Goal: Task Accomplishment & Management: Use online tool/utility

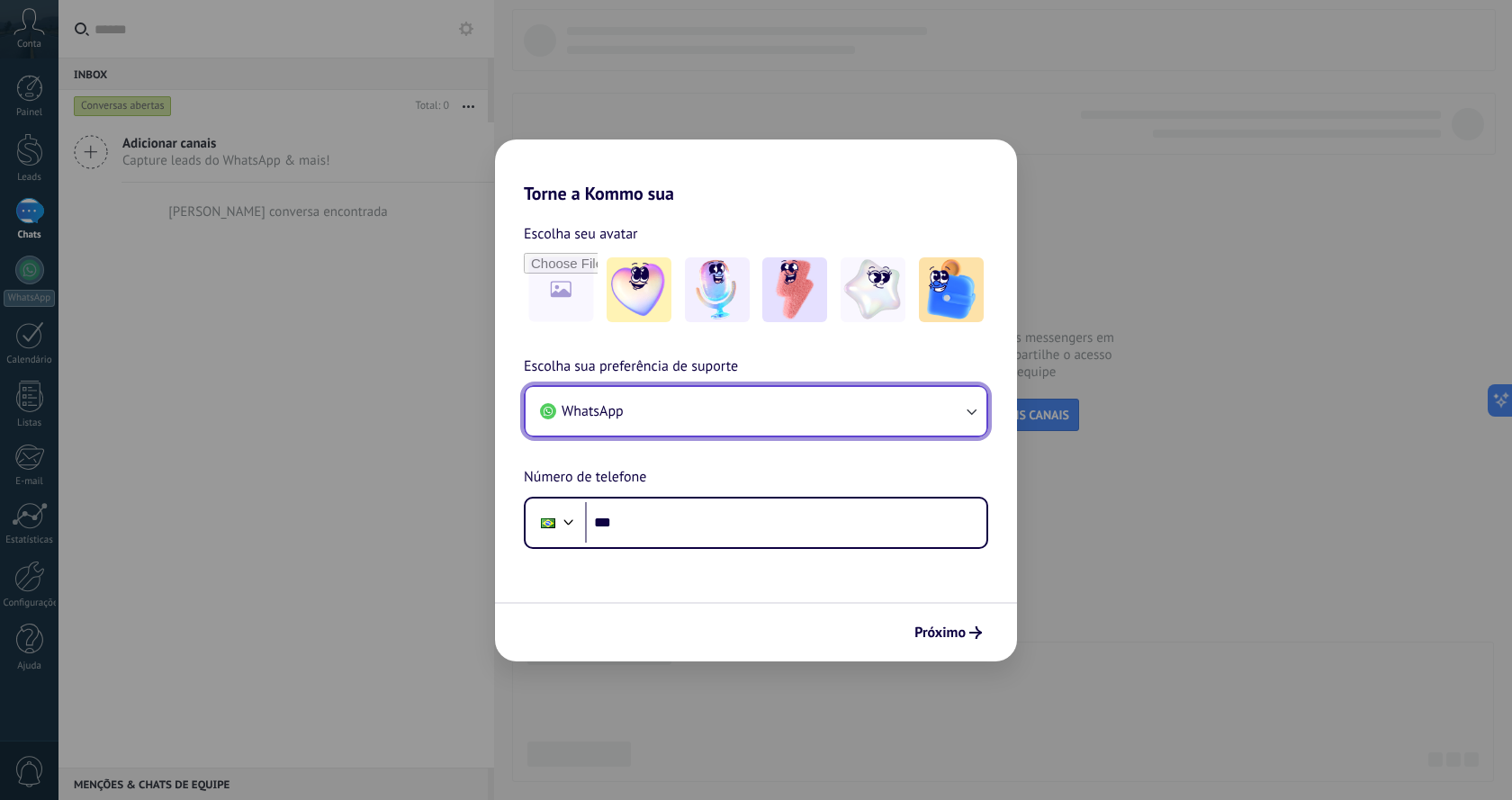
click at [789, 420] on button "WhatsApp" at bounding box center [756, 411] width 461 height 48
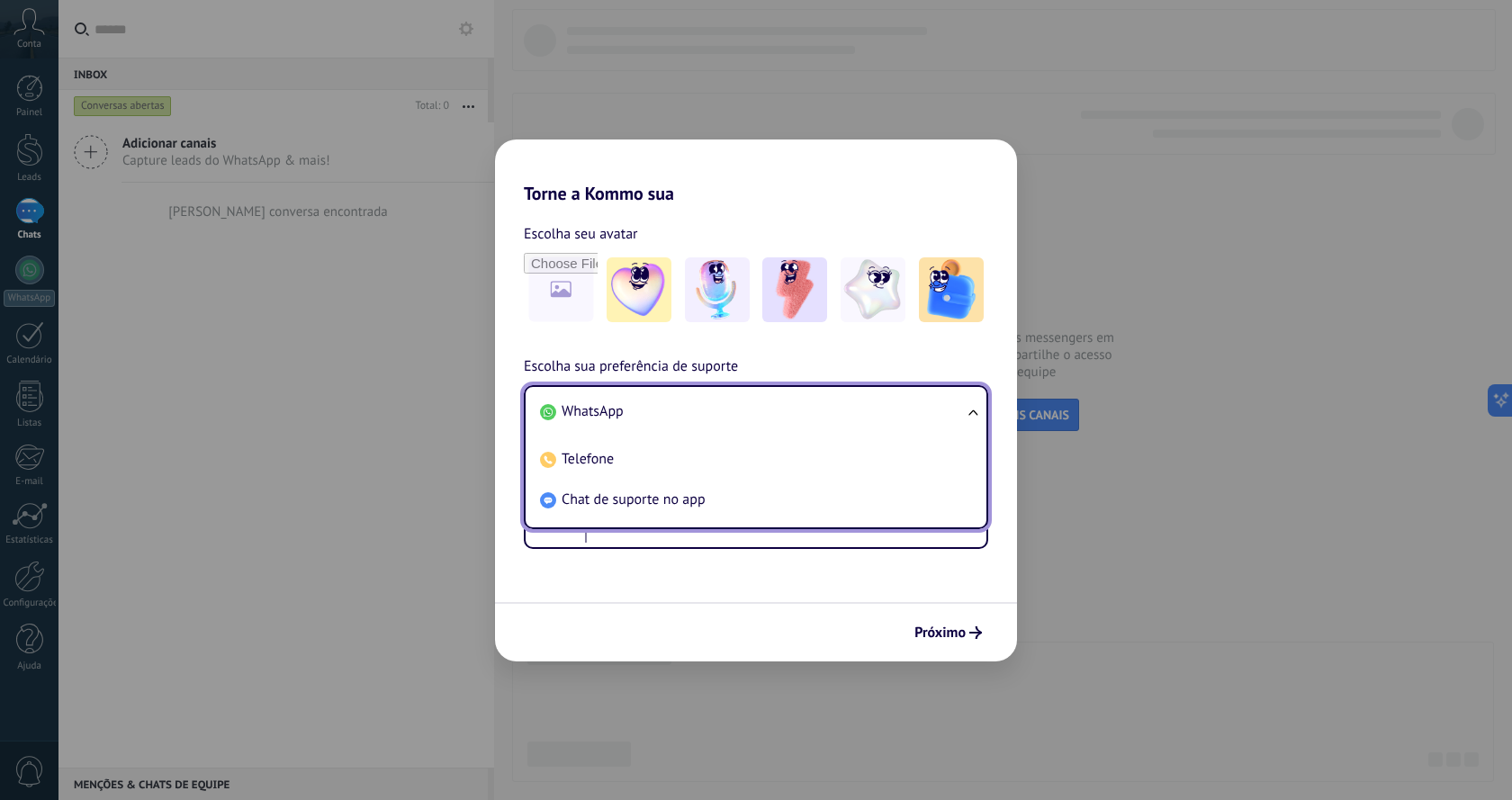
click at [973, 413] on ul "WhatsApp Telefone Chat de suporte no app" at bounding box center [756, 456] width 465 height 144
click at [600, 500] on span "Chat de suporte no app" at bounding box center [633, 499] width 144 height 18
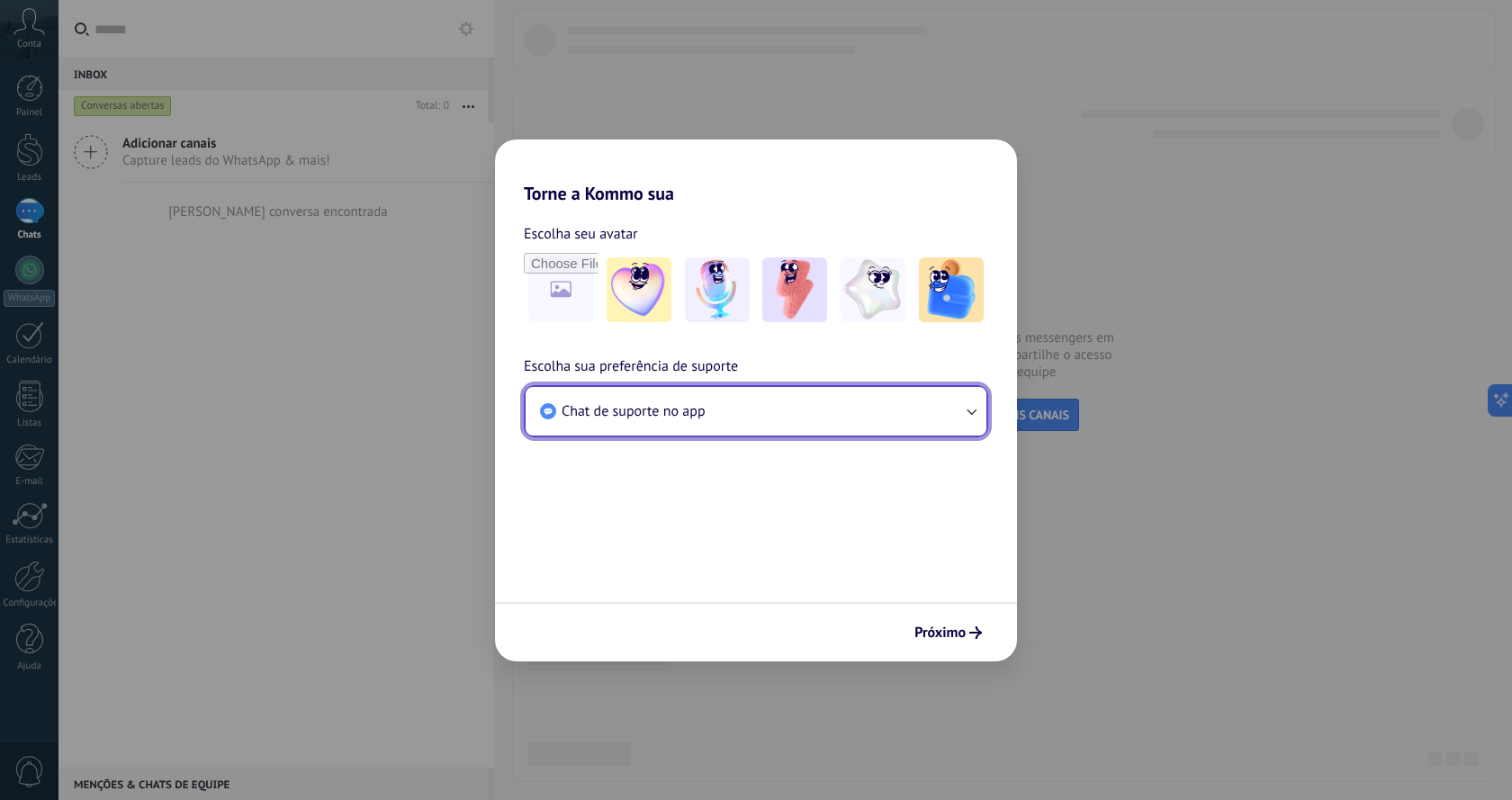
click at [725, 417] on button "Chat de suporte no app" at bounding box center [756, 411] width 461 height 48
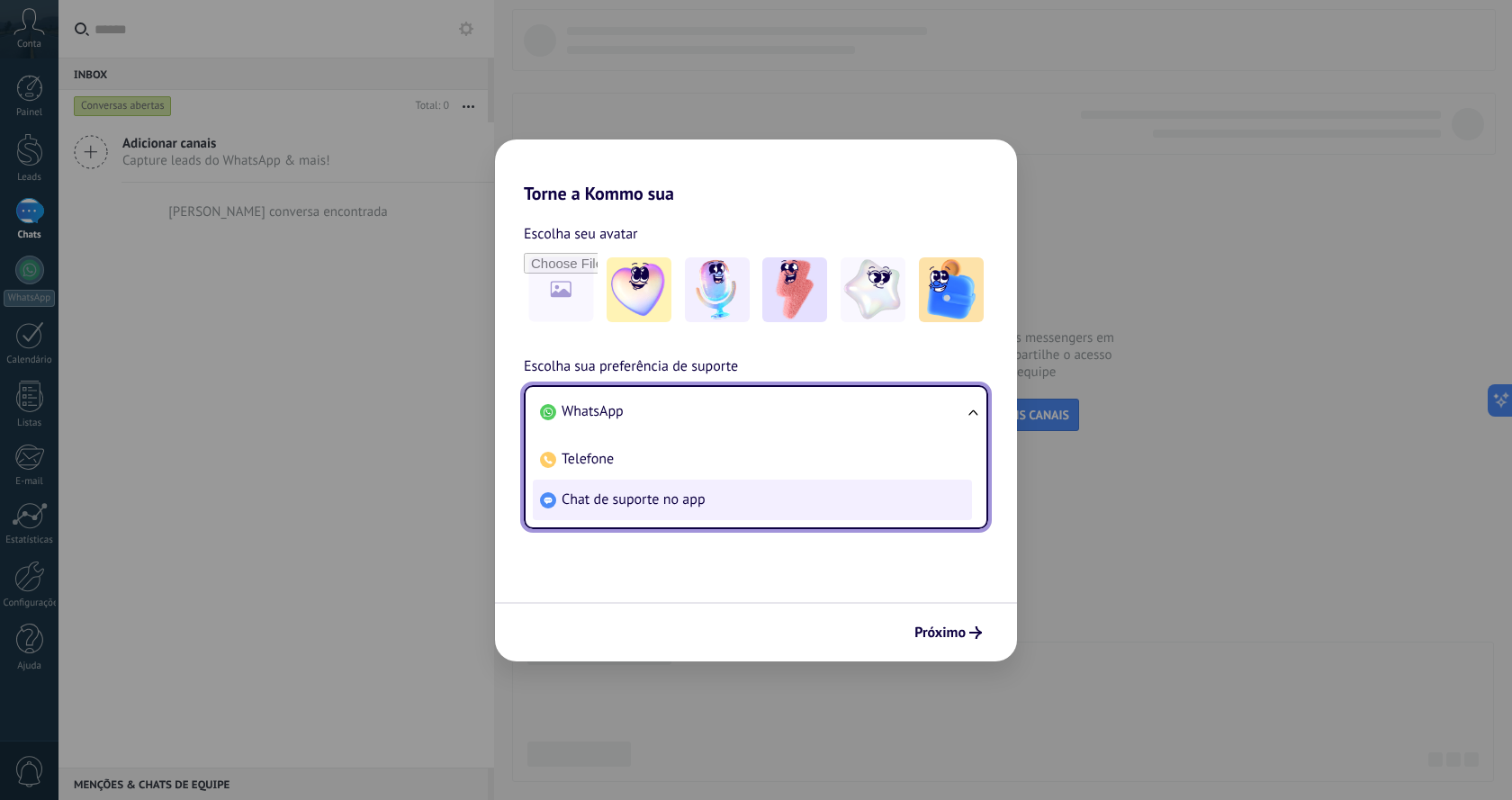
click at [679, 504] on span "Chat de suporte no app" at bounding box center [633, 499] width 144 height 18
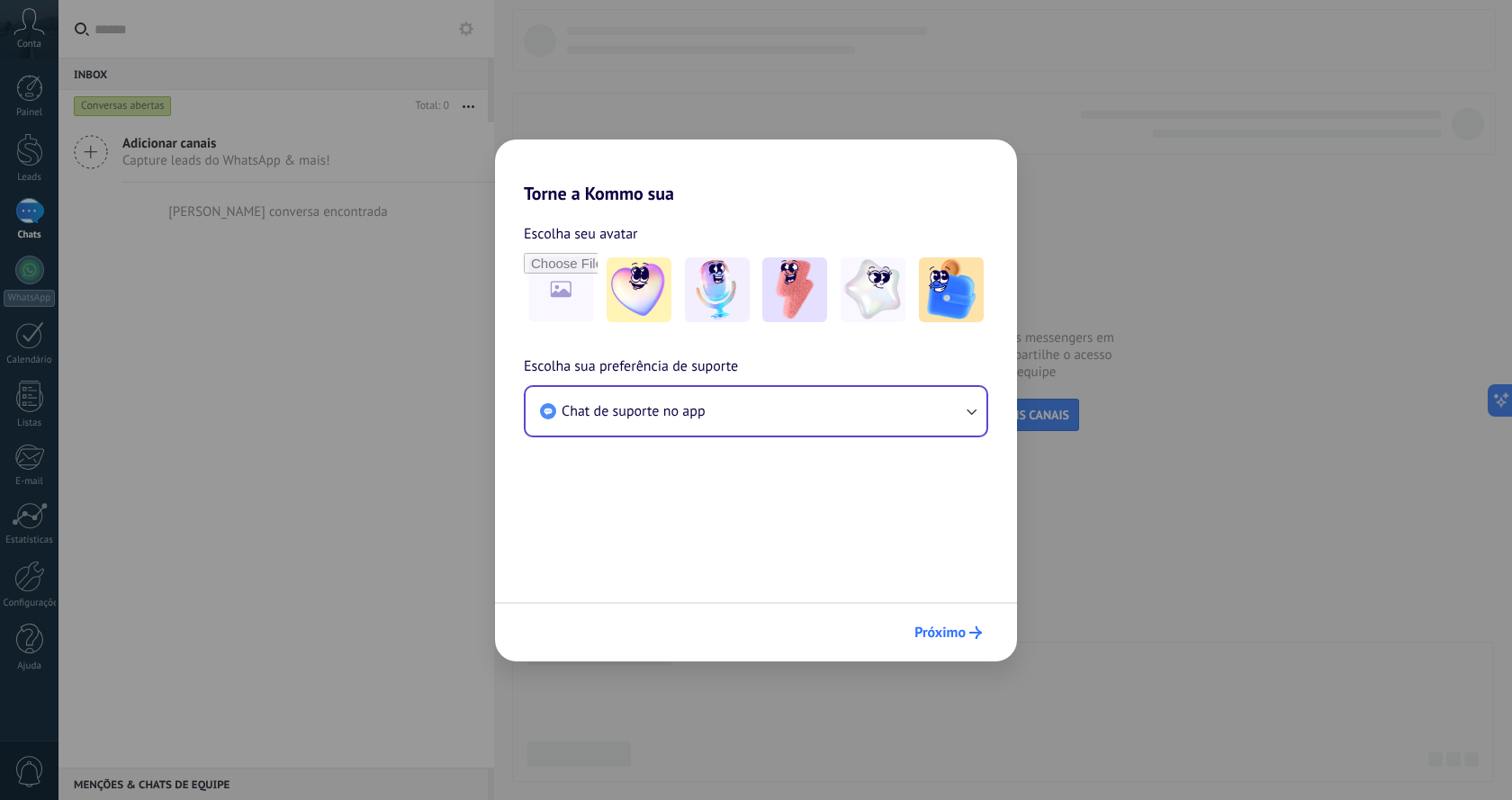
click at [956, 628] on span "Próximo" at bounding box center [939, 632] width 51 height 13
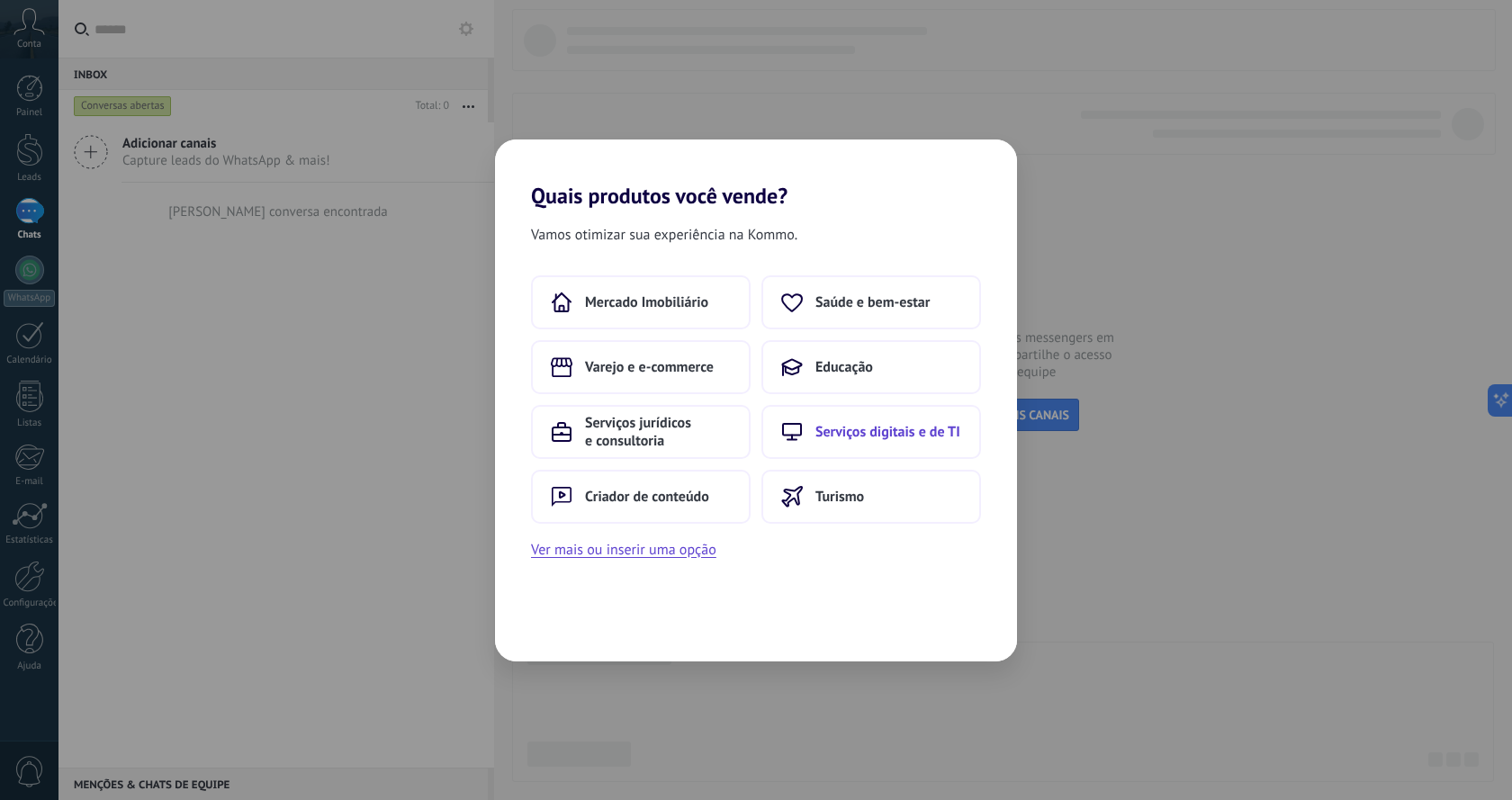
click at [865, 439] on span "Serviços digitais e de TI" at bounding box center [888, 432] width 145 height 18
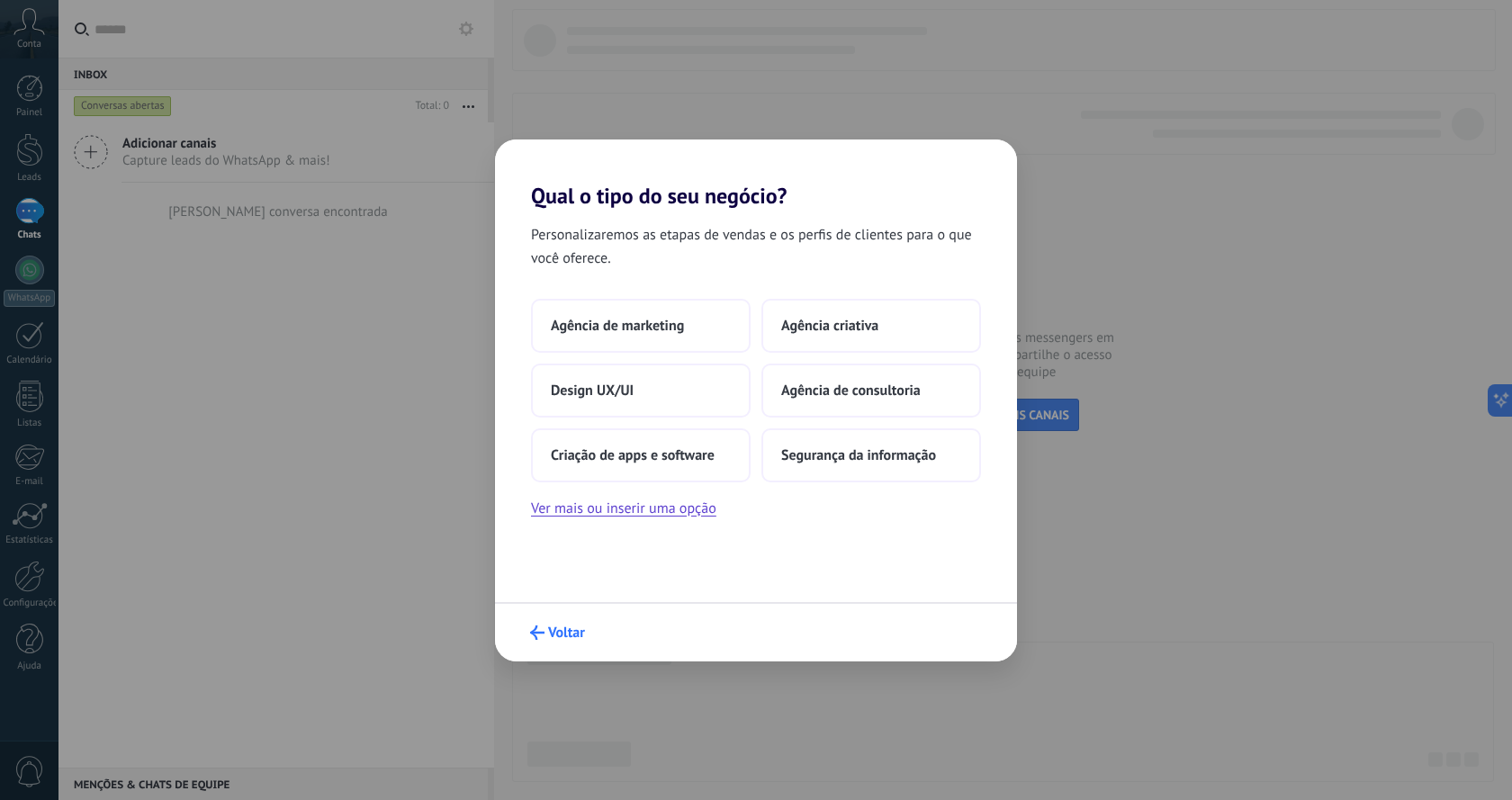
click at [558, 628] on span "Voltar" at bounding box center [566, 632] width 37 height 13
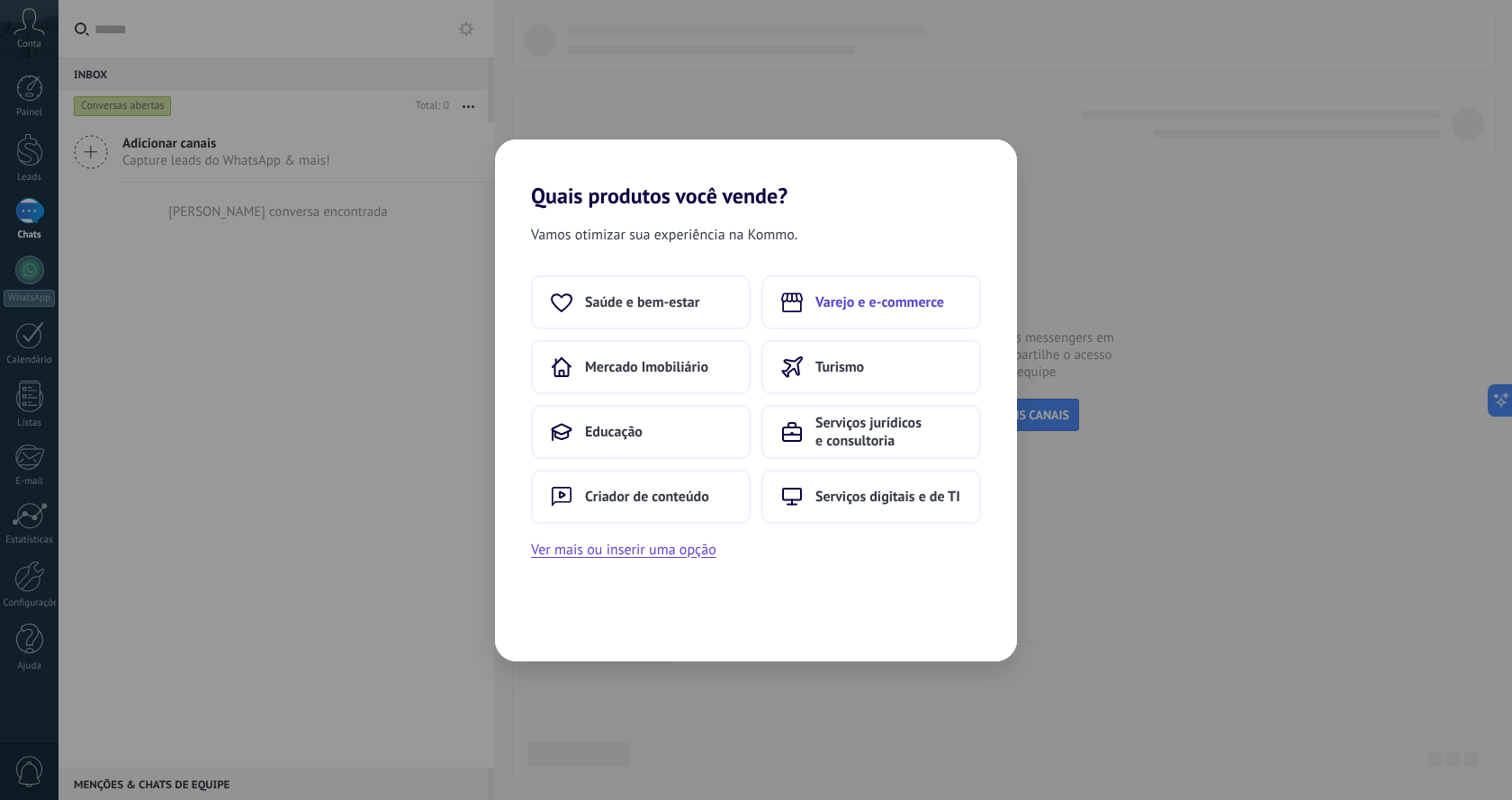
click at [874, 307] on span "Varejo e e-commerce" at bounding box center [879, 302] width 128 height 18
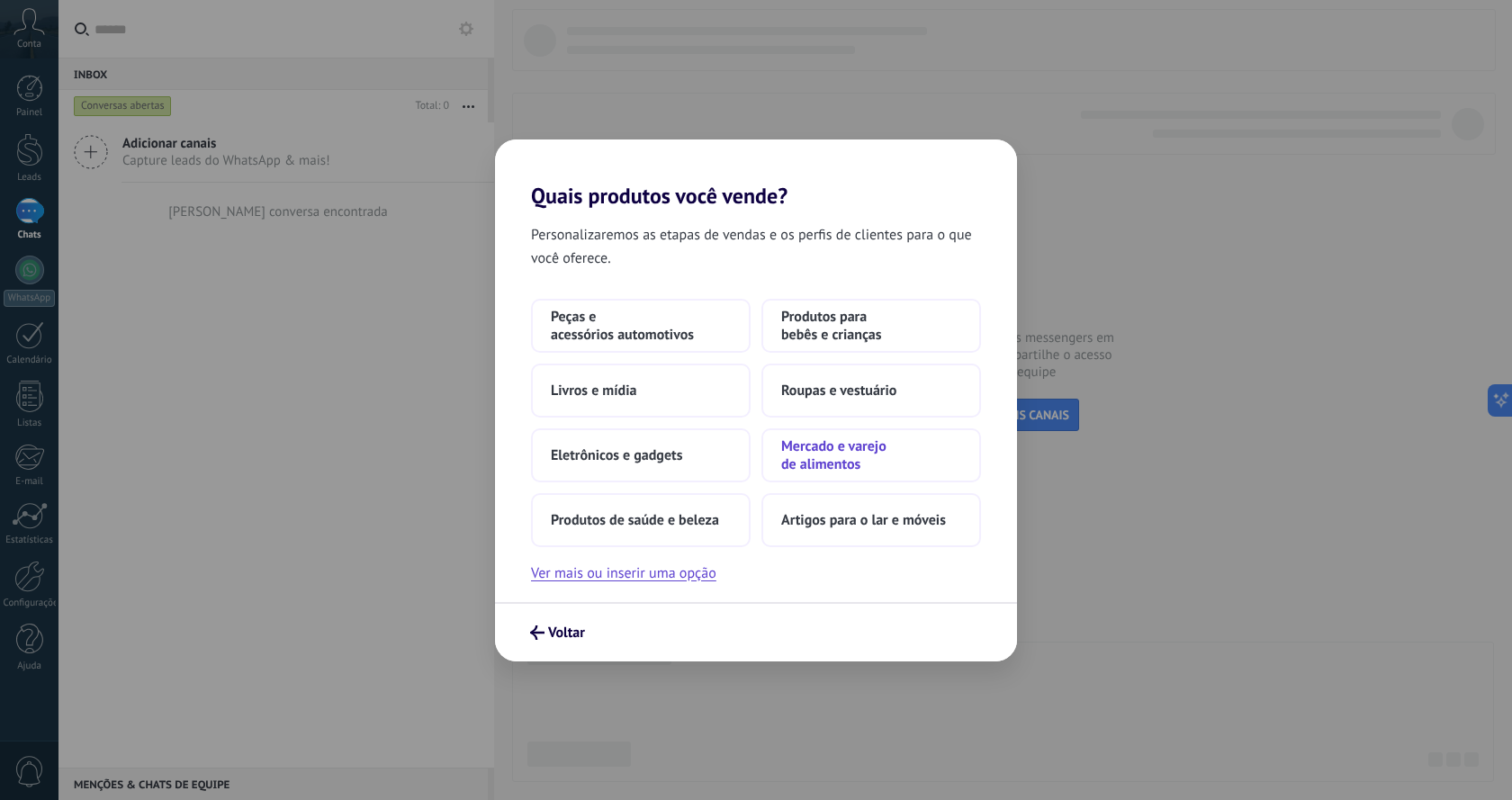
click at [816, 468] on span "Mercado e varejo de alimentos" at bounding box center [871, 455] width 180 height 36
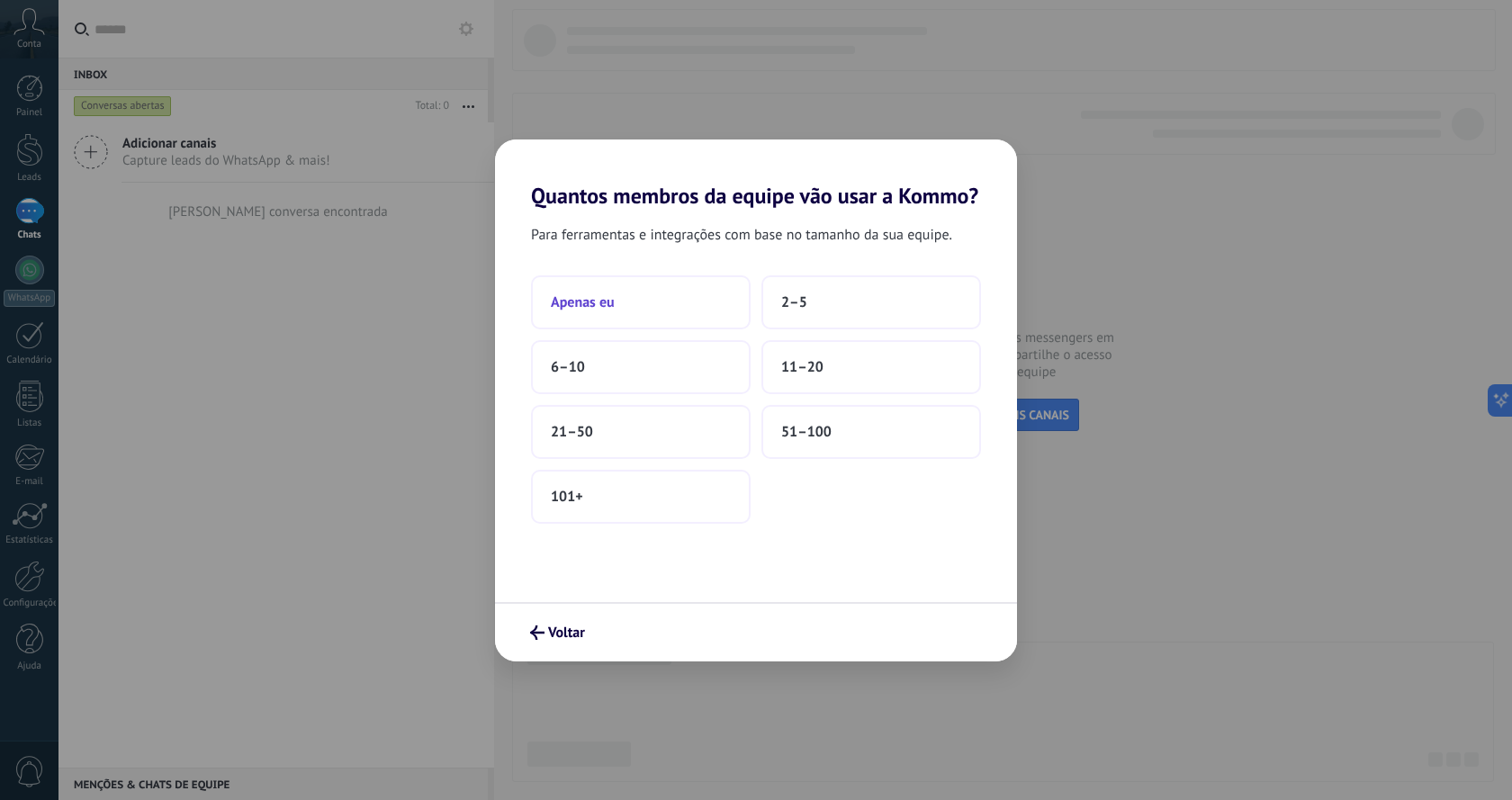
click at [575, 303] on span "Apenas eu" at bounding box center [582, 302] width 64 height 18
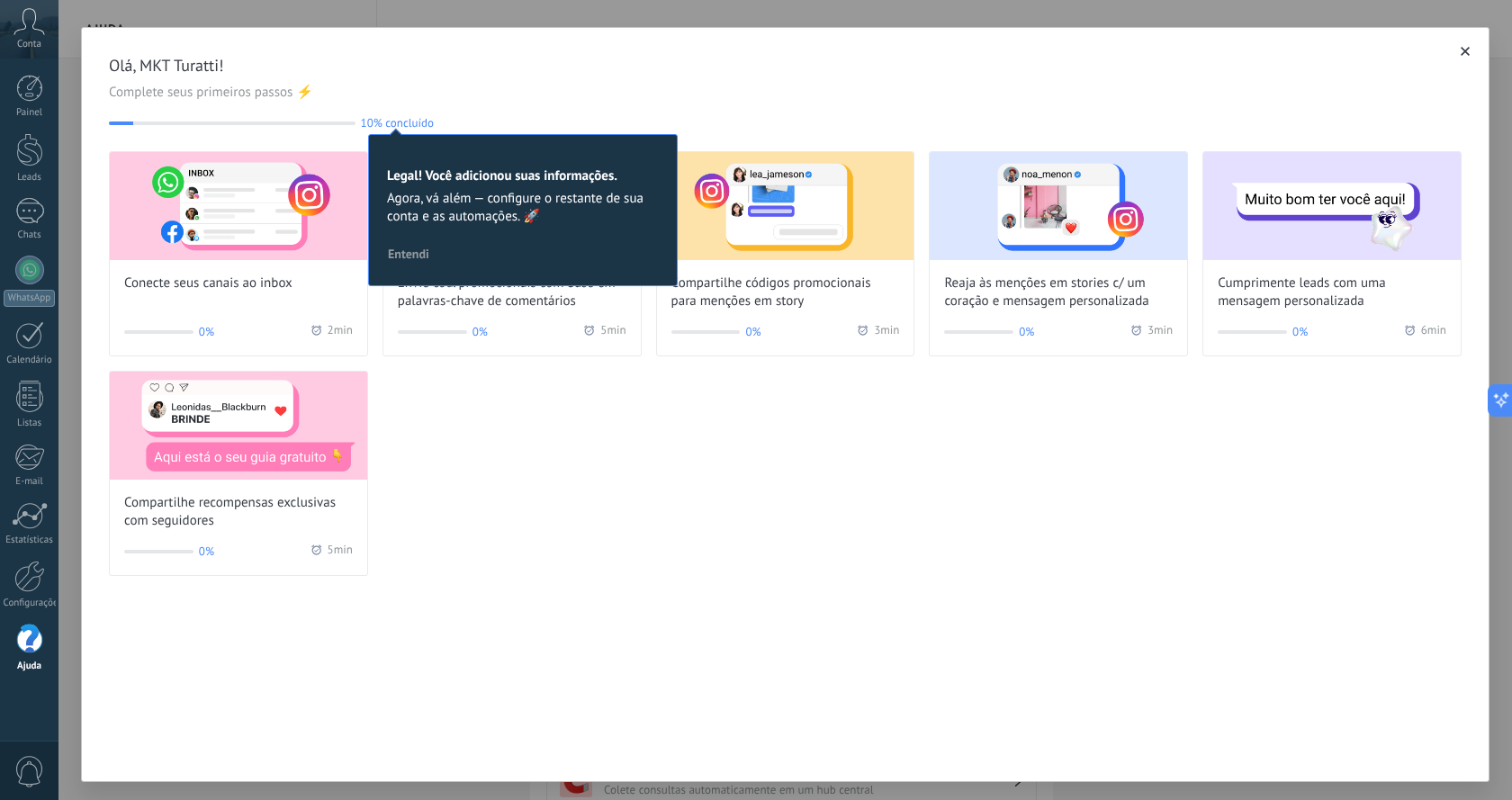
click at [688, 508] on div "Conecte seus canais ao inbox 0% 2 min Envie cód. promocionais com base em palav…" at bounding box center [785, 363] width 1353 height 425
click at [418, 249] on span "Entendi" at bounding box center [408, 253] width 41 height 13
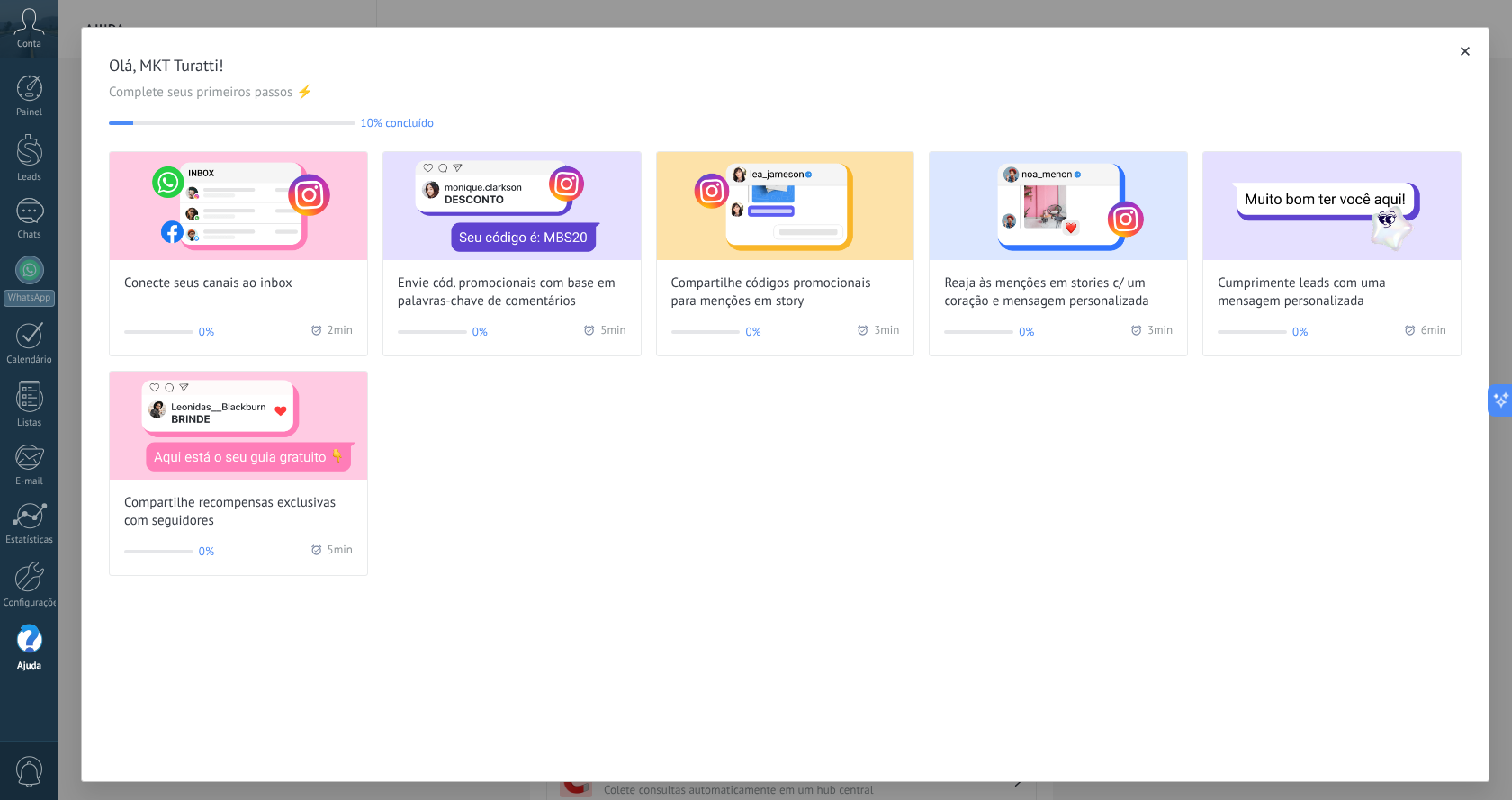
click at [29, 35] on div "Conta" at bounding box center [29, 29] width 59 height 59
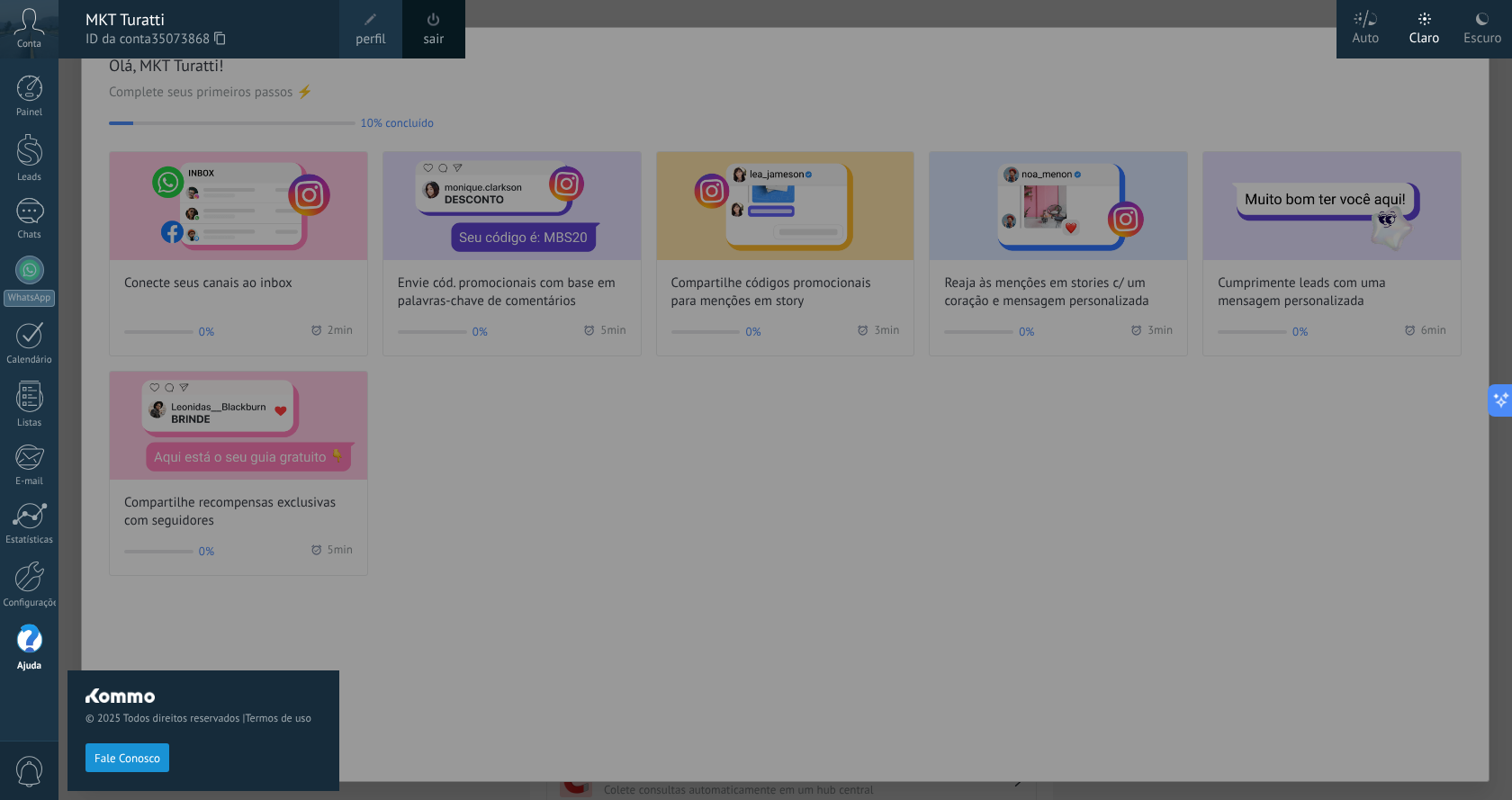
click at [1285, 99] on div at bounding box center [815, 400] width 1512 height 800
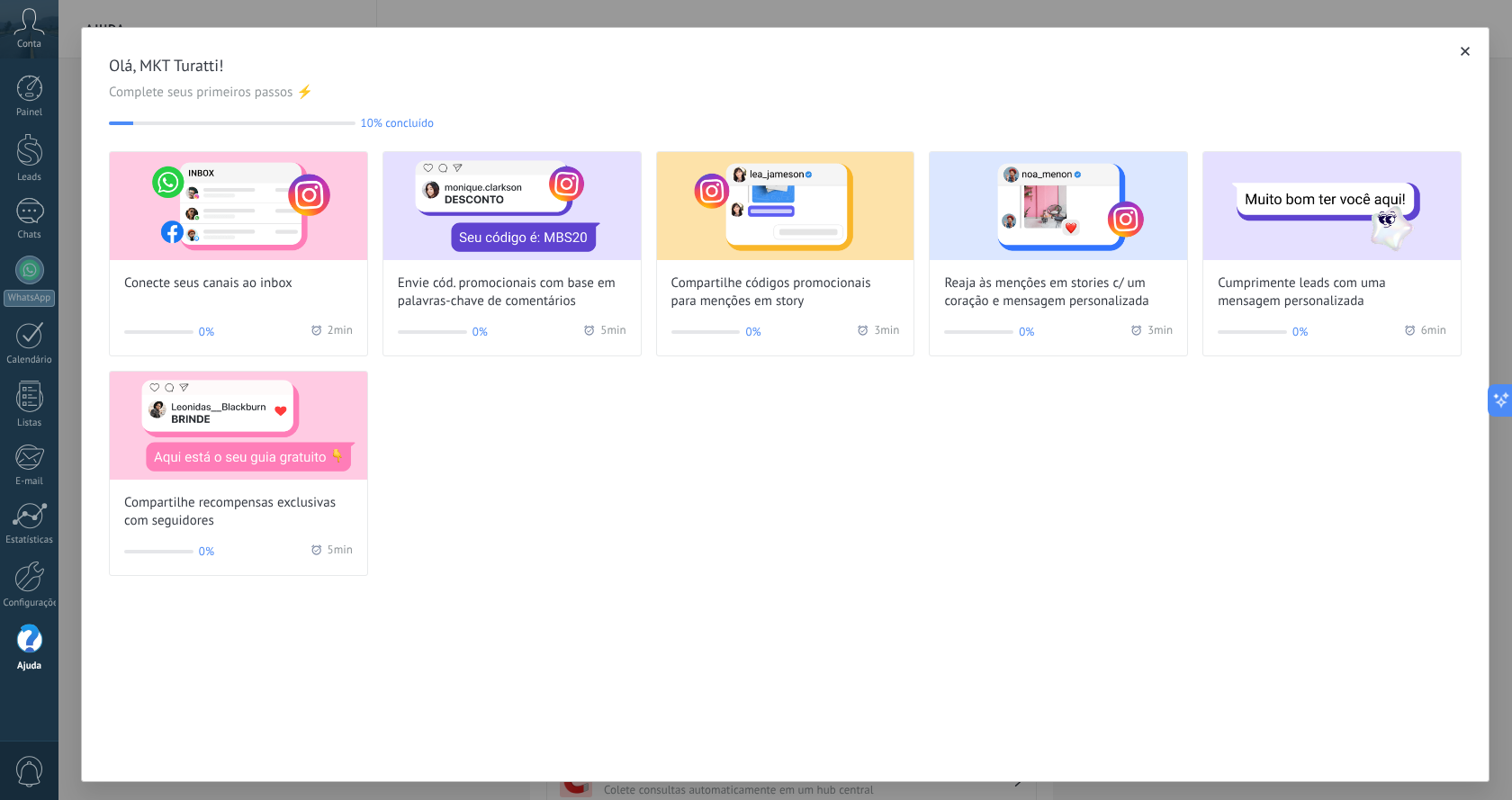
click at [1464, 49] on button "button" at bounding box center [1465, 51] width 18 height 18
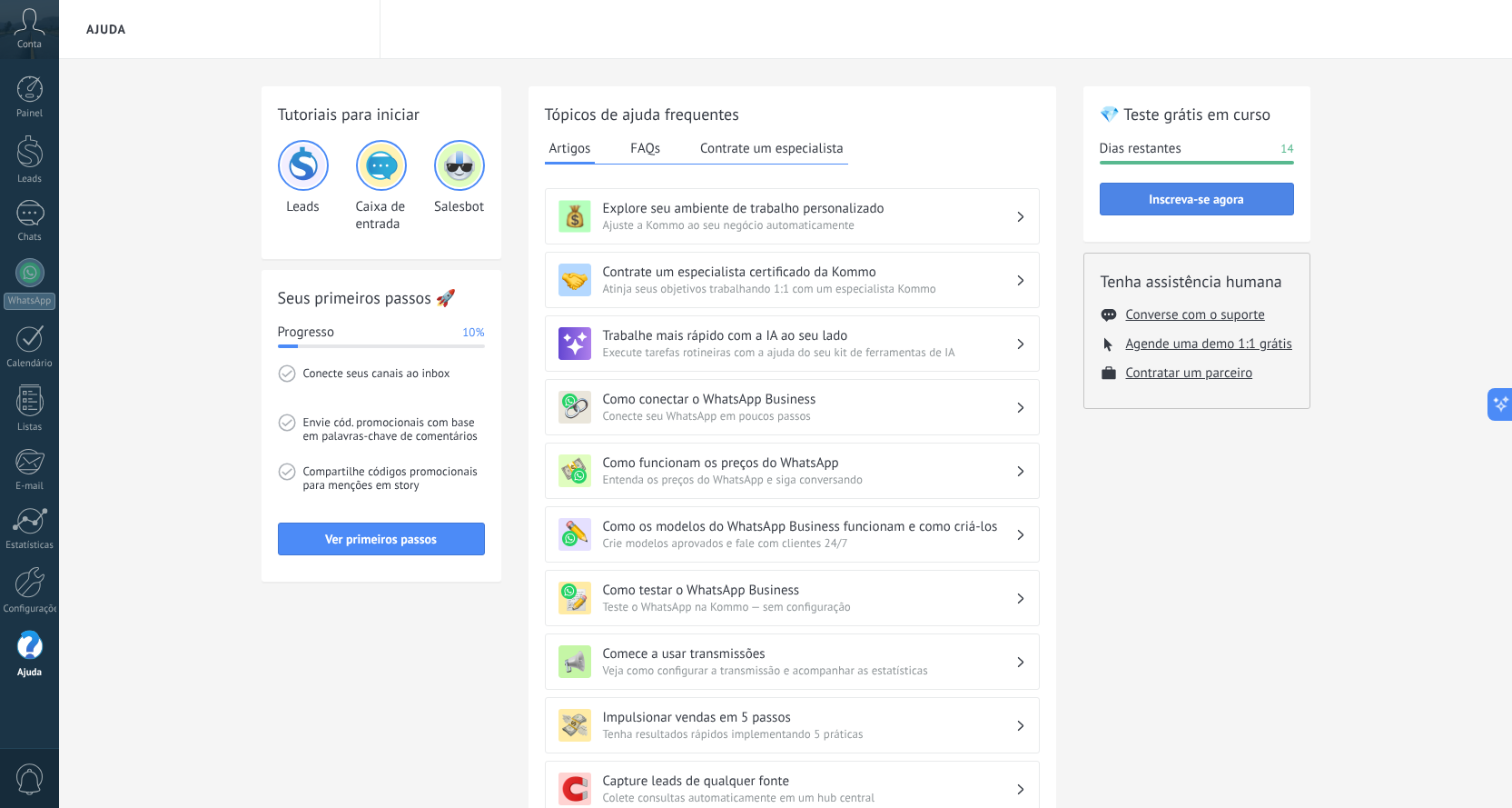
click at [1173, 210] on button "Inscreva-se agora" at bounding box center [1197, 200] width 195 height 33
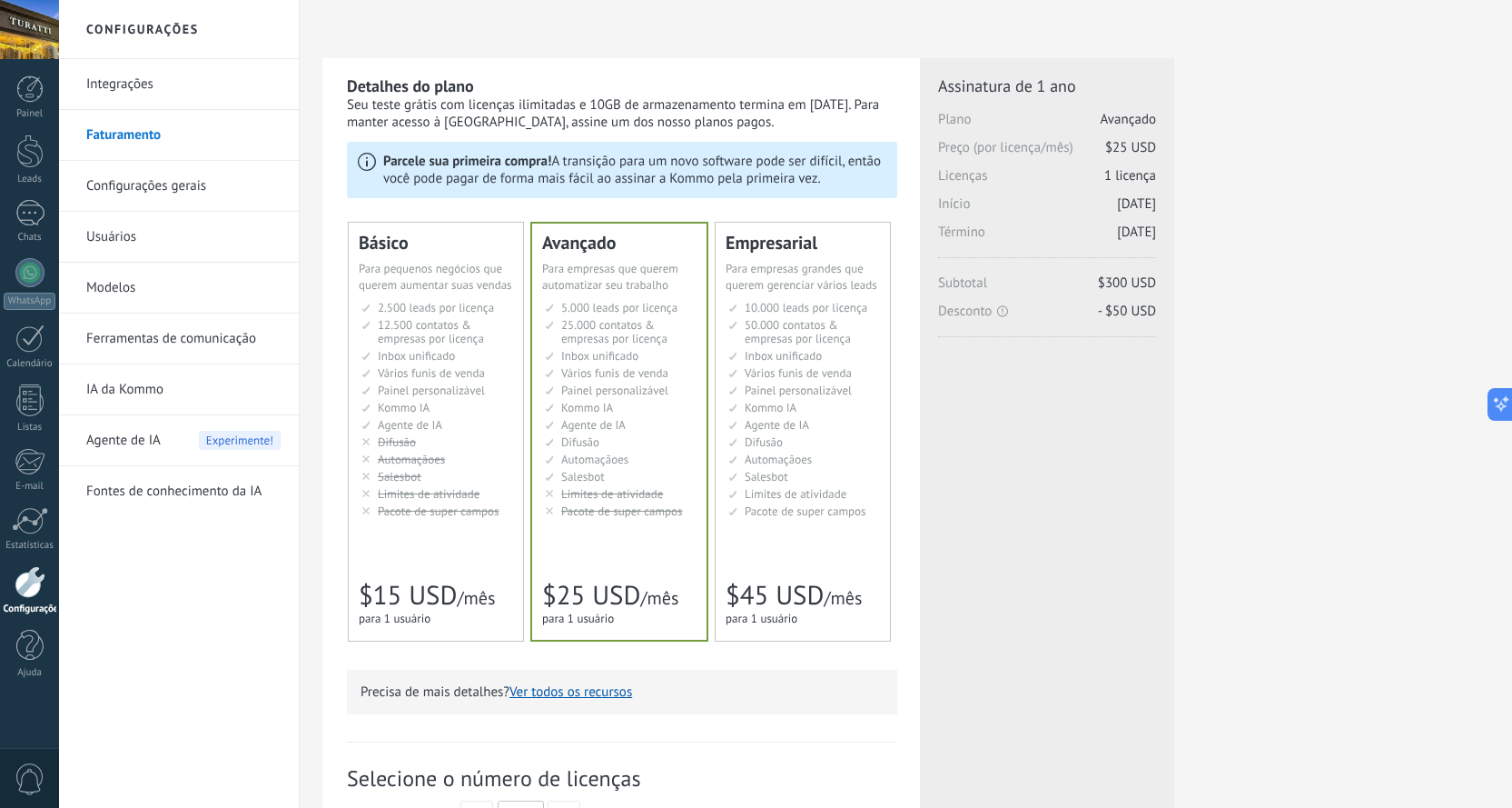
click at [385, 479] on span "Salesbot" at bounding box center [399, 477] width 44 height 16
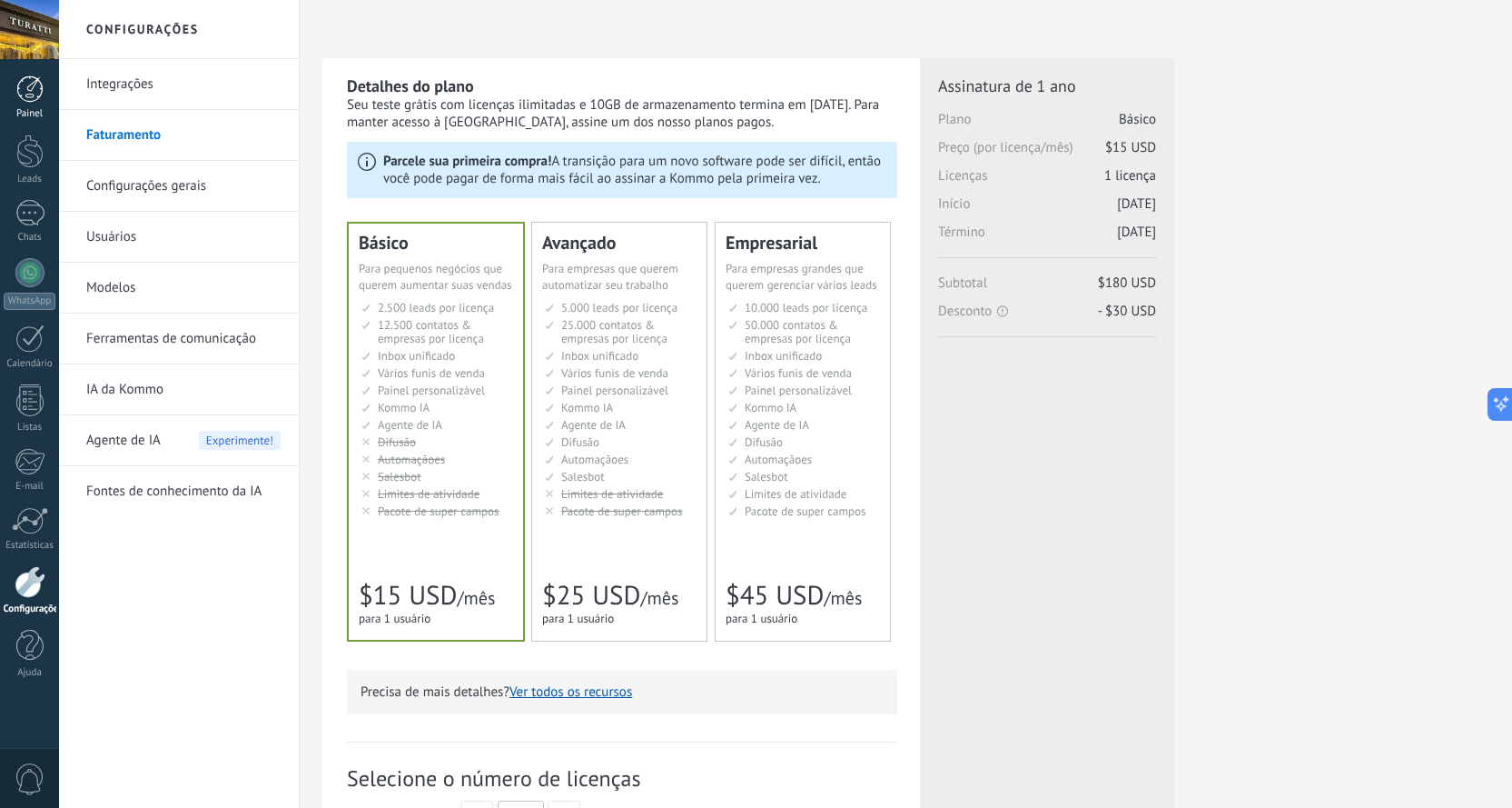
click at [38, 92] on div at bounding box center [30, 89] width 27 height 27
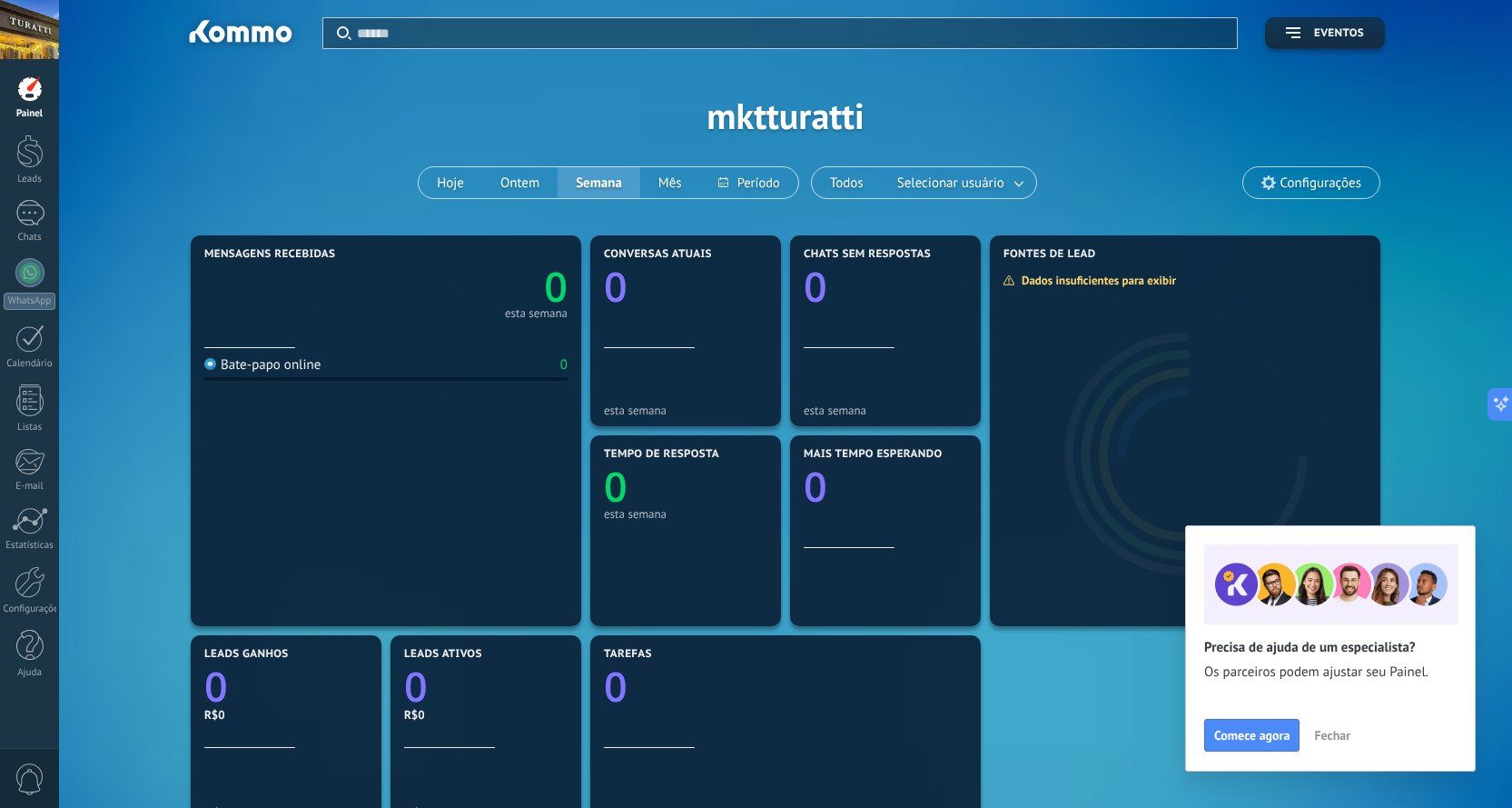
click at [29, 102] on div at bounding box center [30, 89] width 27 height 27
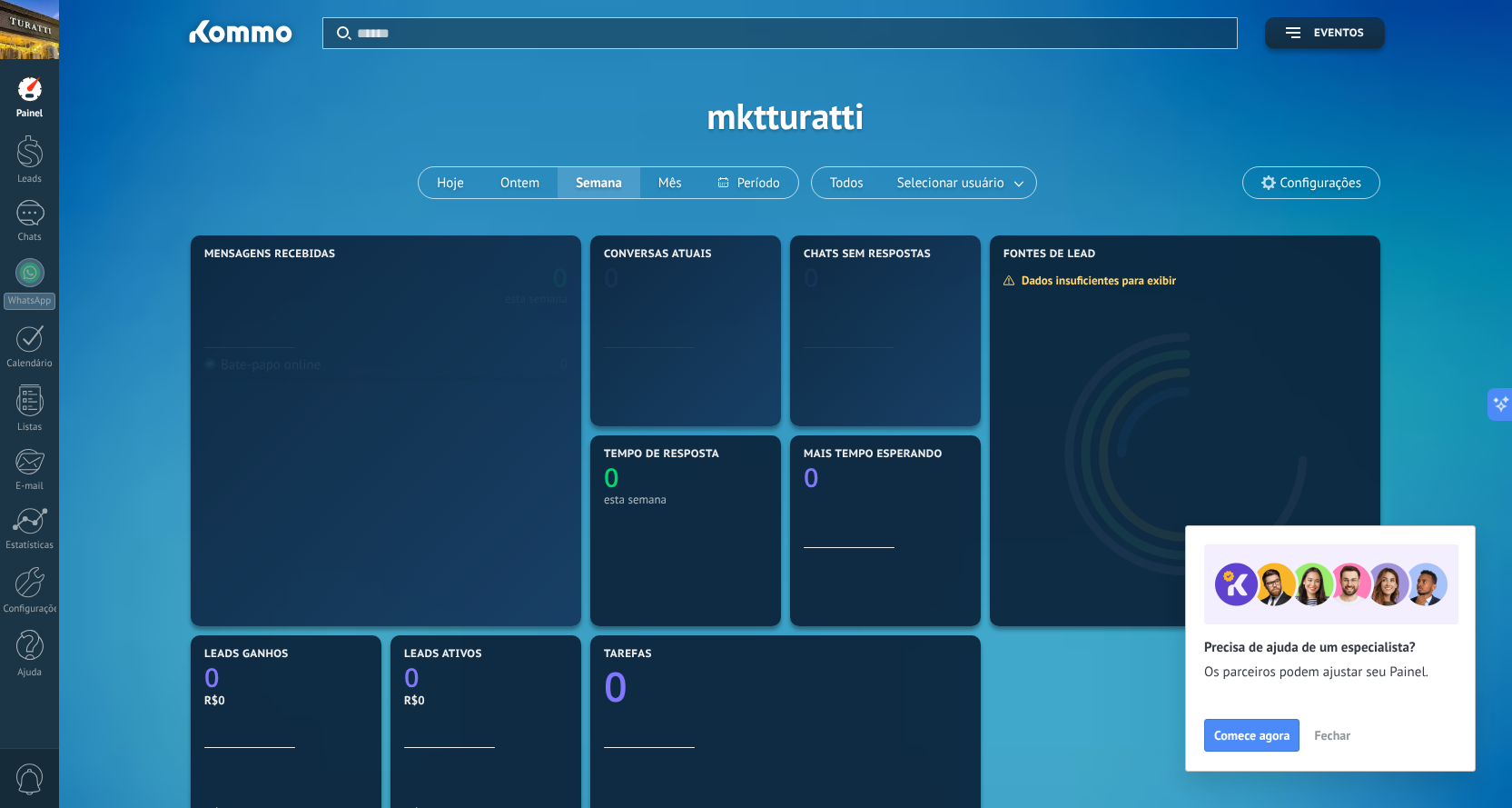
click at [29, 102] on div at bounding box center [30, 89] width 27 height 27
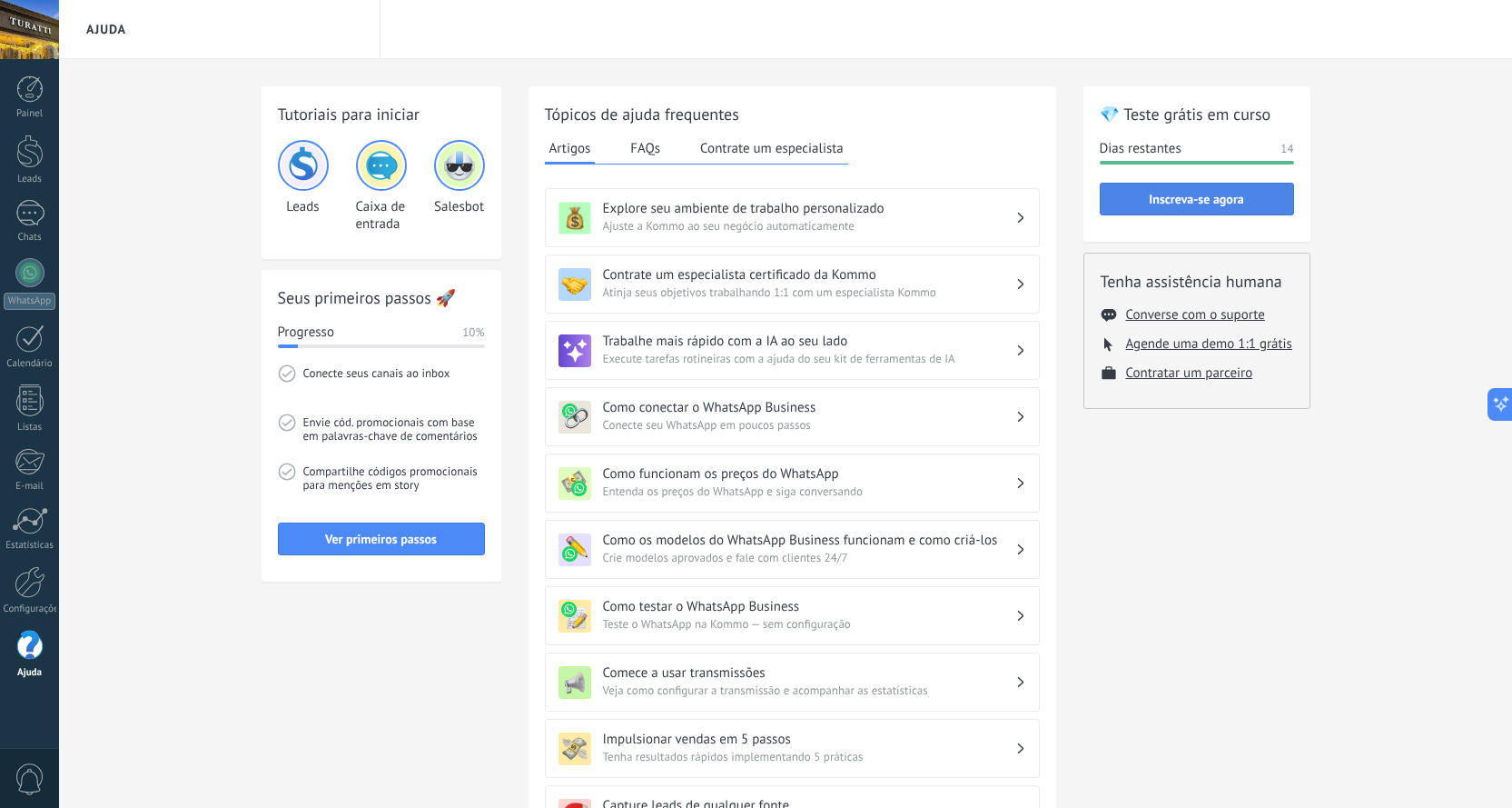
click at [1167, 201] on span "Inscreva-se agora" at bounding box center [1196, 199] width 94 height 13
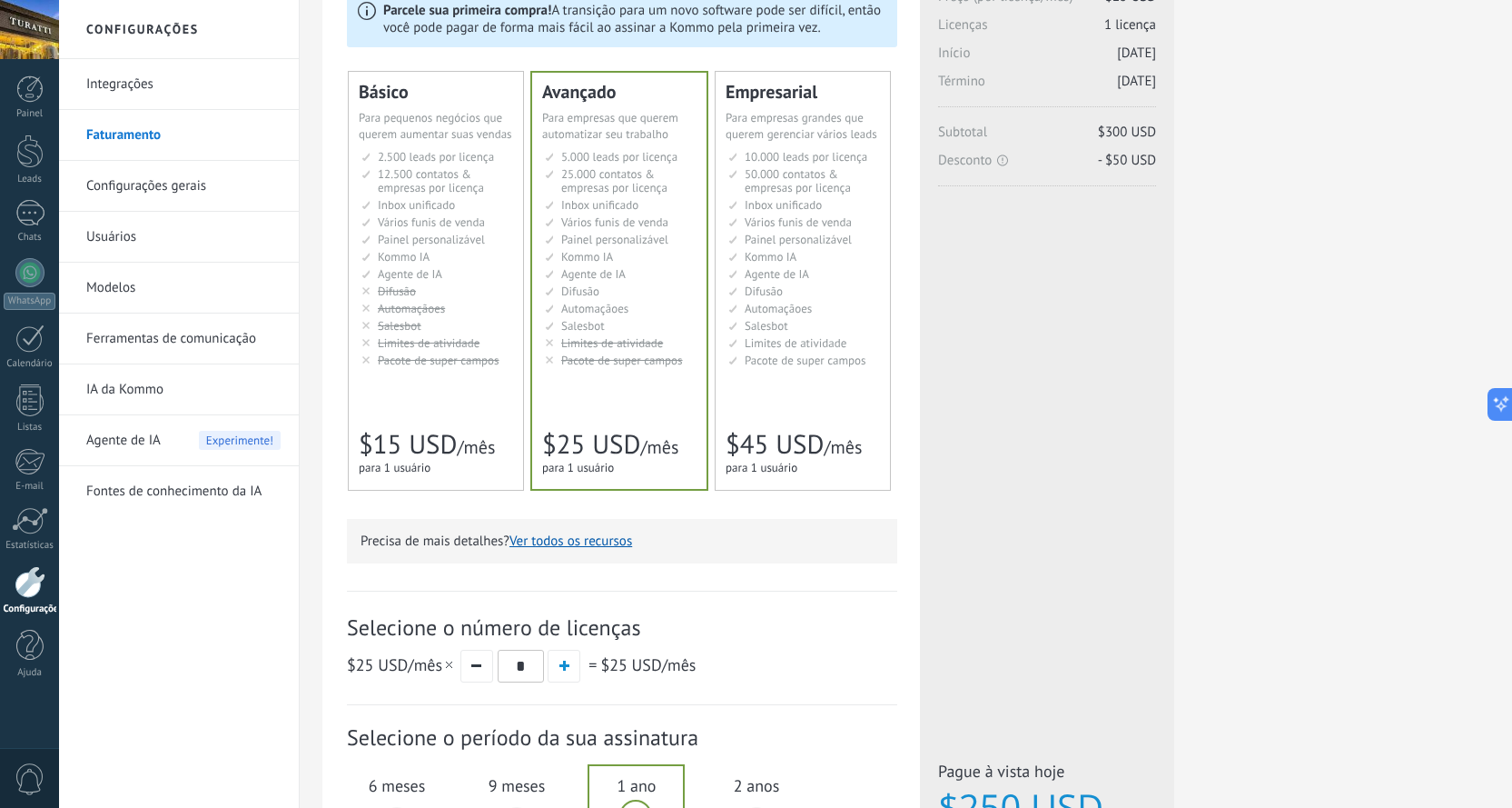
scroll to position [60, 0]
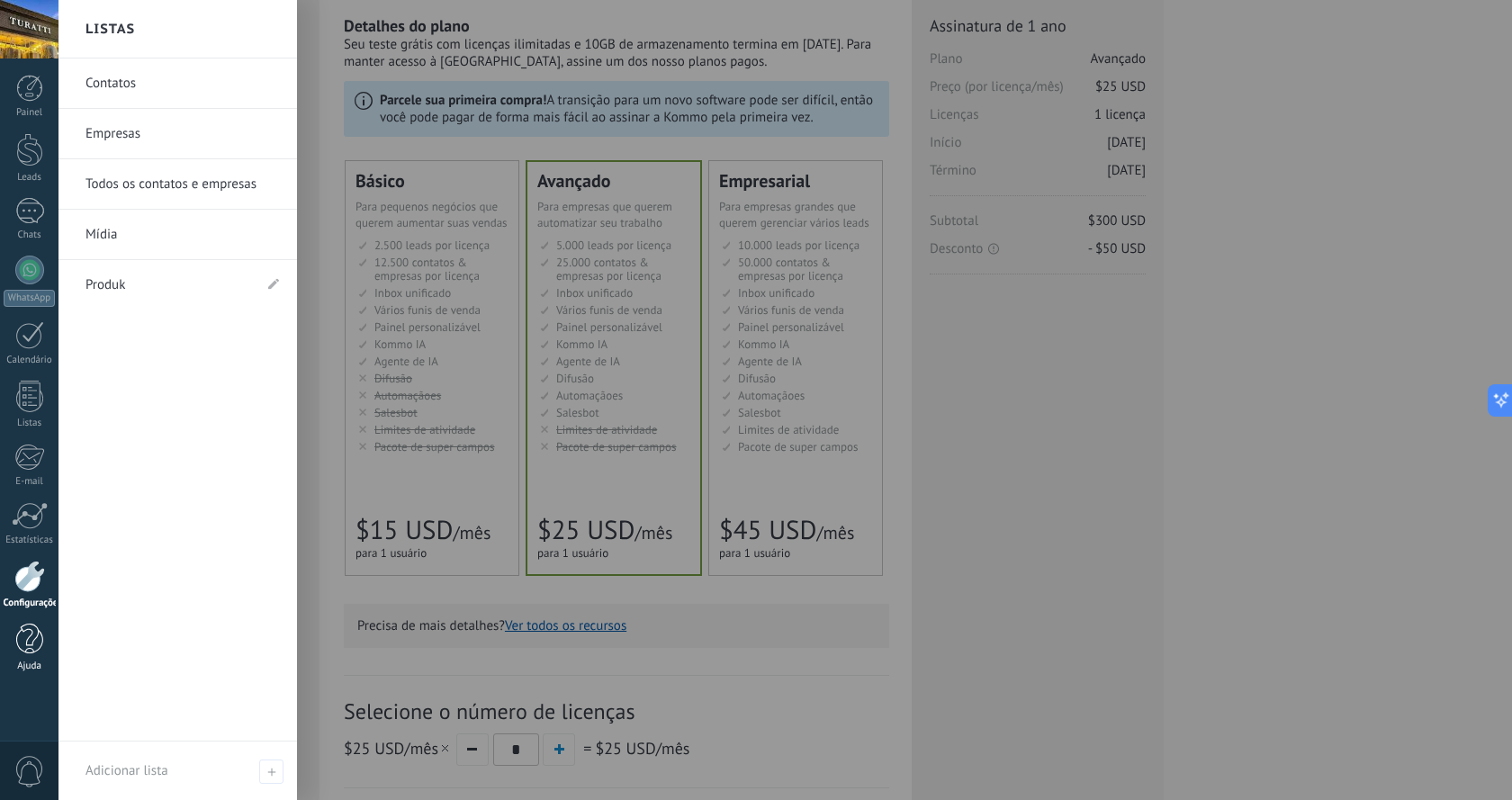
click at [37, 634] on div at bounding box center [30, 639] width 27 height 32
